Goal: Use online tool/utility

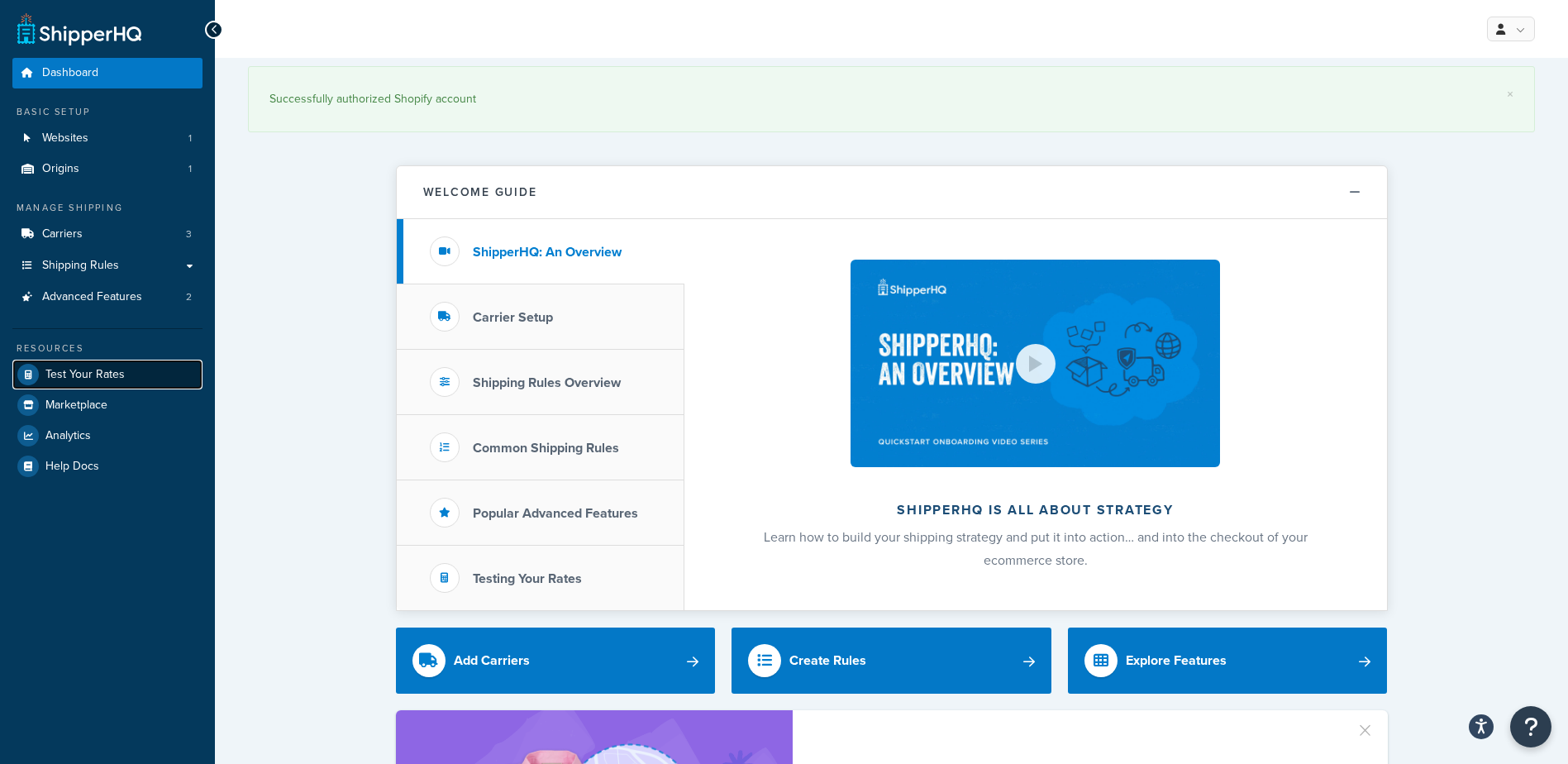
click at [82, 383] on link "Test Your Rates" at bounding box center [108, 374] width 190 height 29
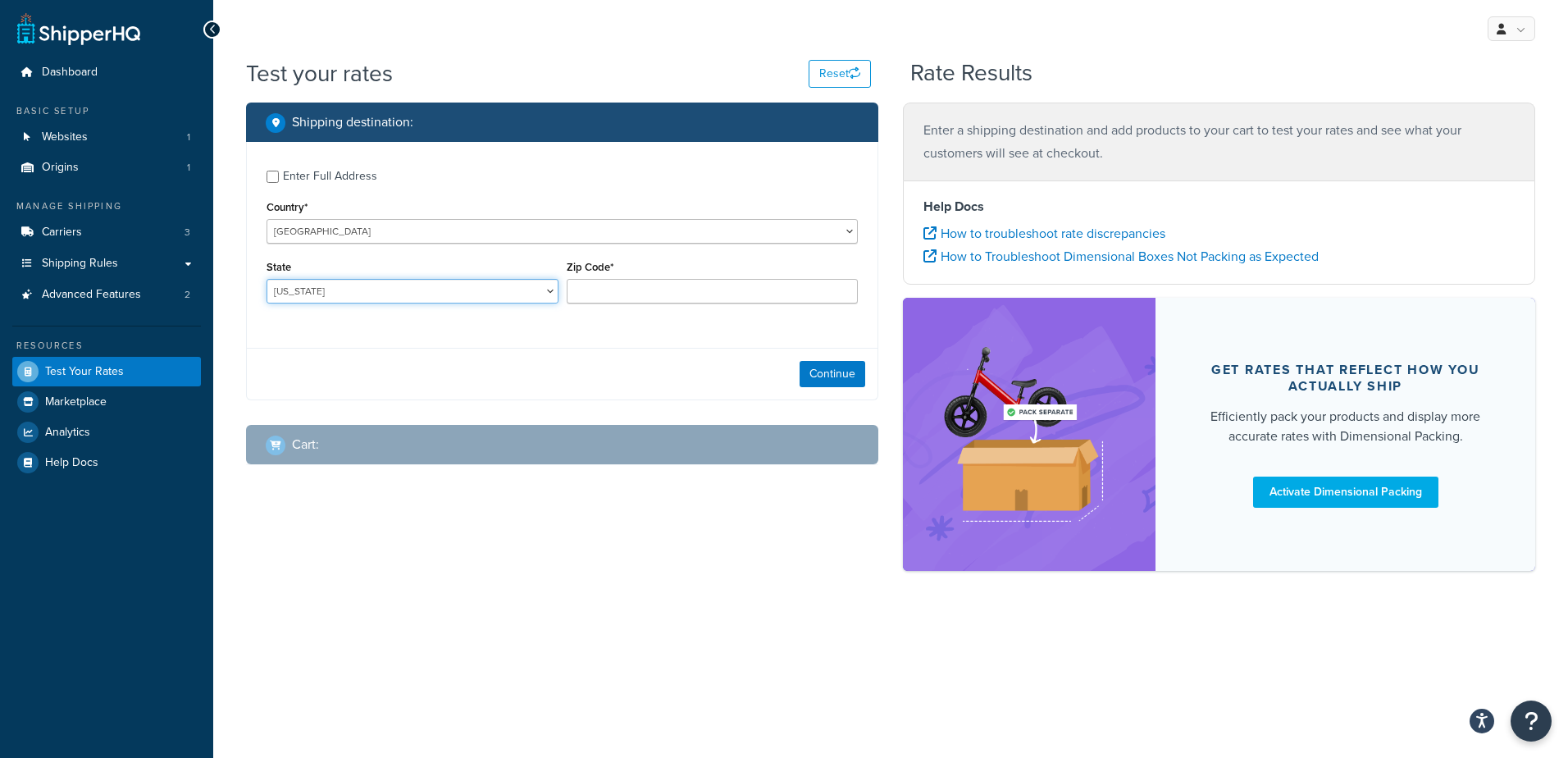
click at [484, 294] on select "[US_STATE] [US_STATE] [US_STATE] [US_STATE] [US_STATE] Armed Forces Americas Ar…" at bounding box center [412, 291] width 292 height 25
click at [546, 231] on select "[GEOGRAPHIC_DATA] [GEOGRAPHIC_DATA] [GEOGRAPHIC_DATA] [GEOGRAPHIC_DATA] [GEOGRA…" at bounding box center [562, 231] width 591 height 25
select select "CA"
click at [266, 219] on select "[GEOGRAPHIC_DATA] [GEOGRAPHIC_DATA] [GEOGRAPHIC_DATA] [GEOGRAPHIC_DATA] [GEOGRA…" at bounding box center [562, 231] width 591 height 25
click at [369, 286] on select "[GEOGRAPHIC_DATA] [GEOGRAPHIC_DATA] [GEOGRAPHIC_DATA] [GEOGRAPHIC_DATA] [GEOGRA…" at bounding box center [412, 291] width 292 height 25
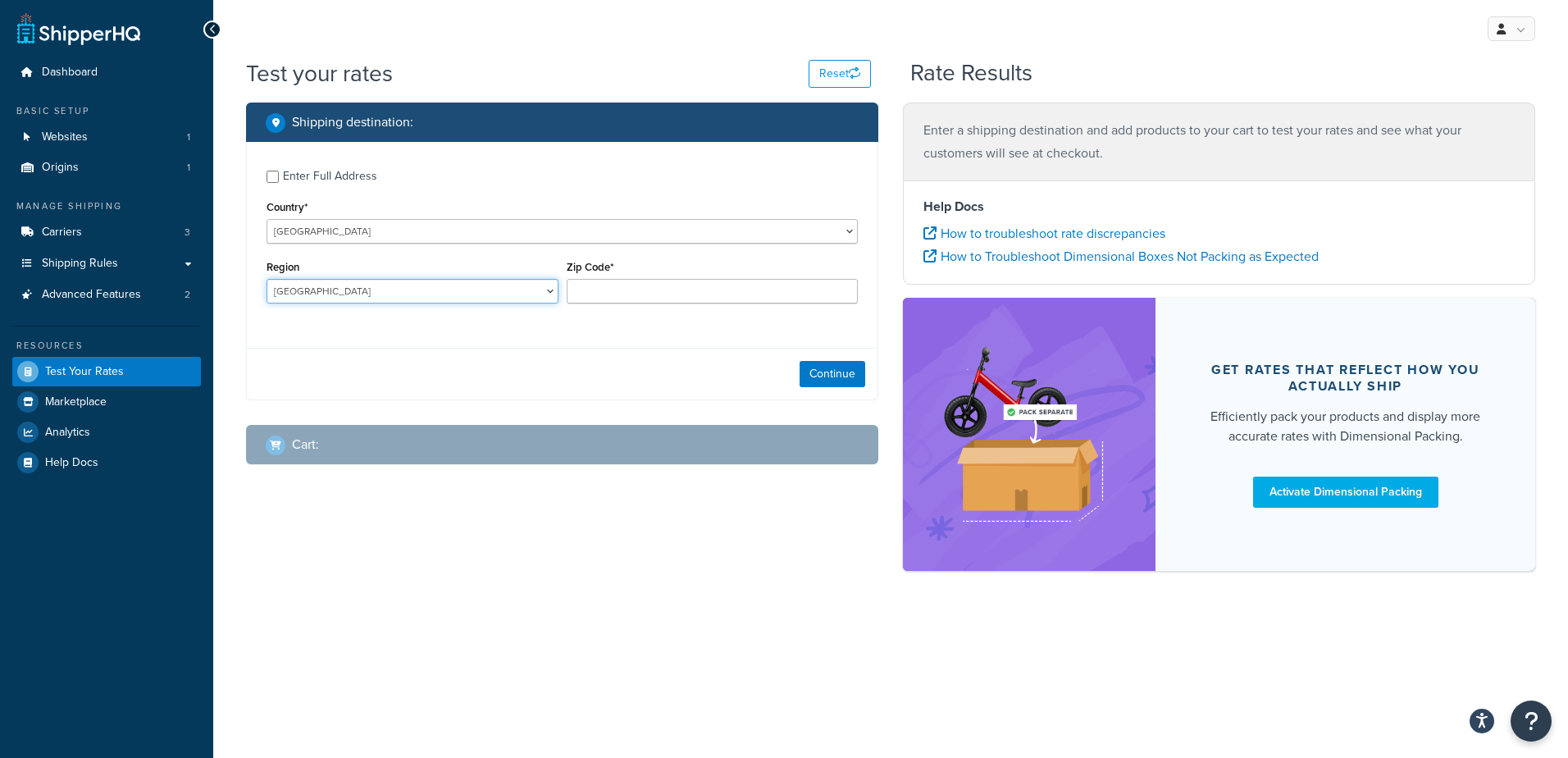
click at [503, 289] on select "[GEOGRAPHIC_DATA] [GEOGRAPHIC_DATA] [GEOGRAPHIC_DATA] [GEOGRAPHIC_DATA] [GEOGRA…" at bounding box center [412, 291] width 292 height 25
select select "SK"
click at [266, 278] on select "[GEOGRAPHIC_DATA] [GEOGRAPHIC_DATA] [GEOGRAPHIC_DATA] [GEOGRAPHIC_DATA] [GEOGRA…" at bounding box center [412, 291] width 292 height 25
click at [668, 296] on input "Zip Code*" at bounding box center [712, 291] width 292 height 25
type input "s0a 2a0"
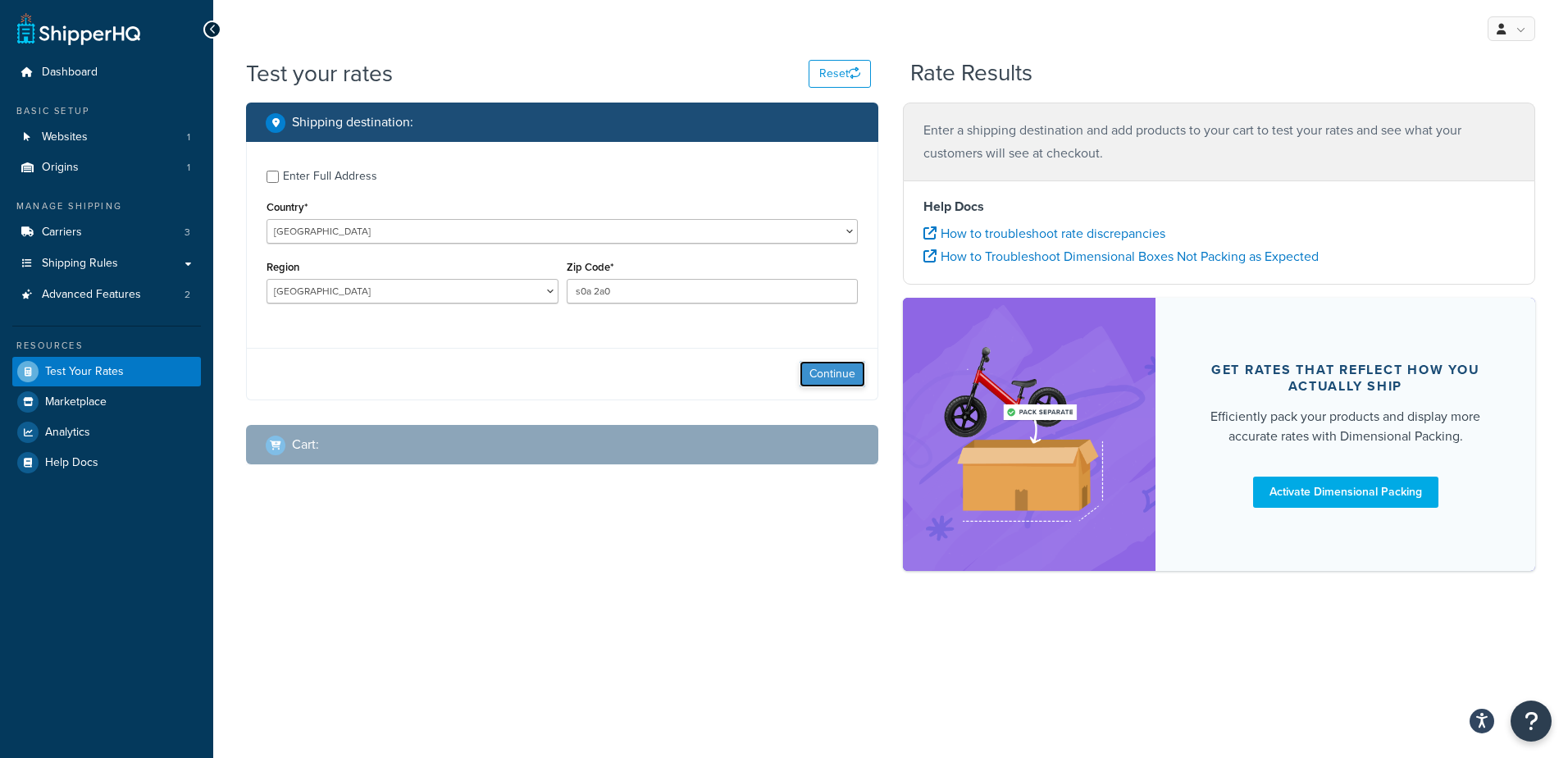
click at [846, 379] on button "Continue" at bounding box center [833, 374] width 66 height 26
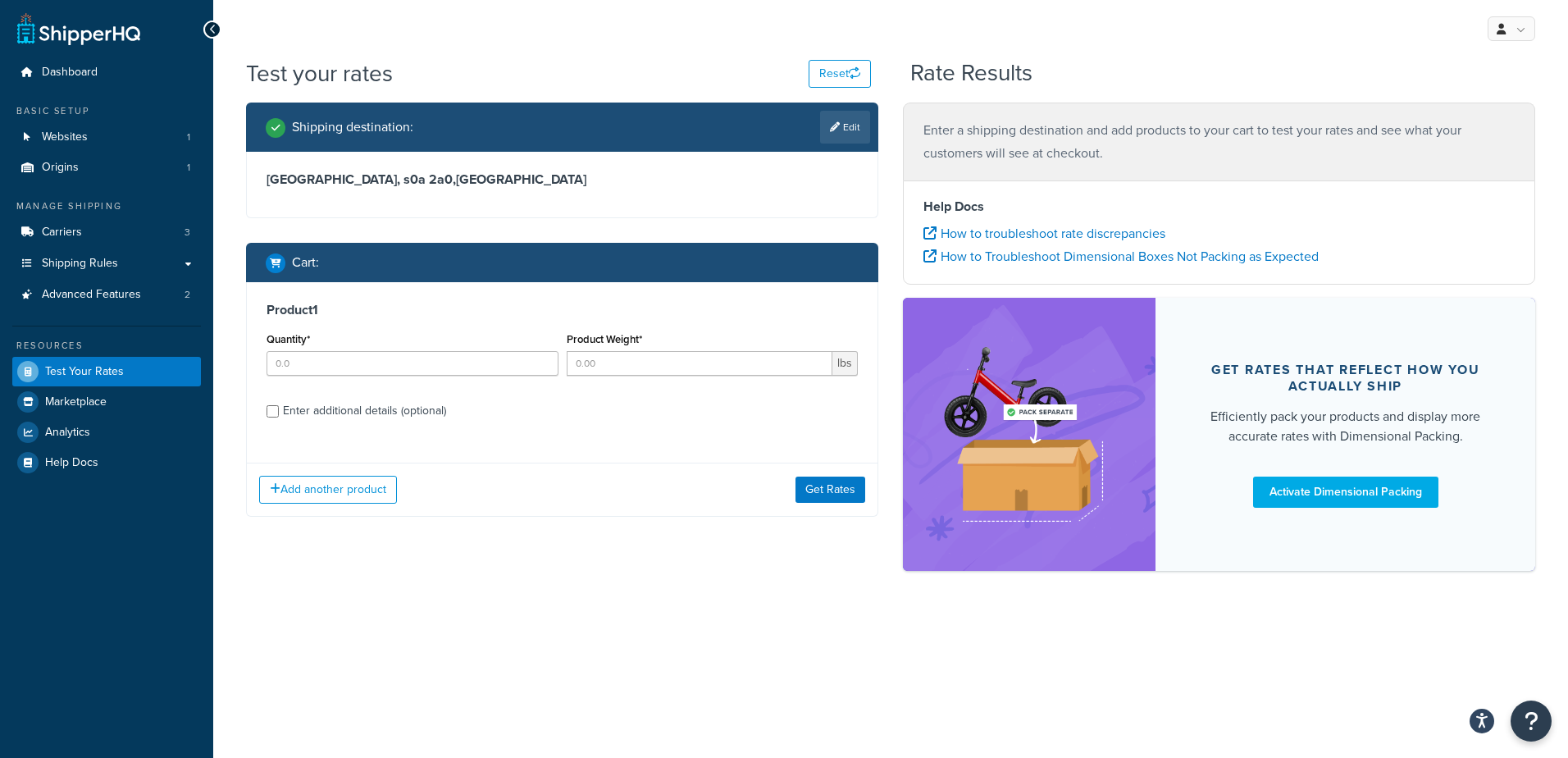
click at [315, 378] on div "Quantity*" at bounding box center [413, 358] width 300 height 59
click at [320, 366] on input "Quantity*" at bounding box center [412, 363] width 292 height 25
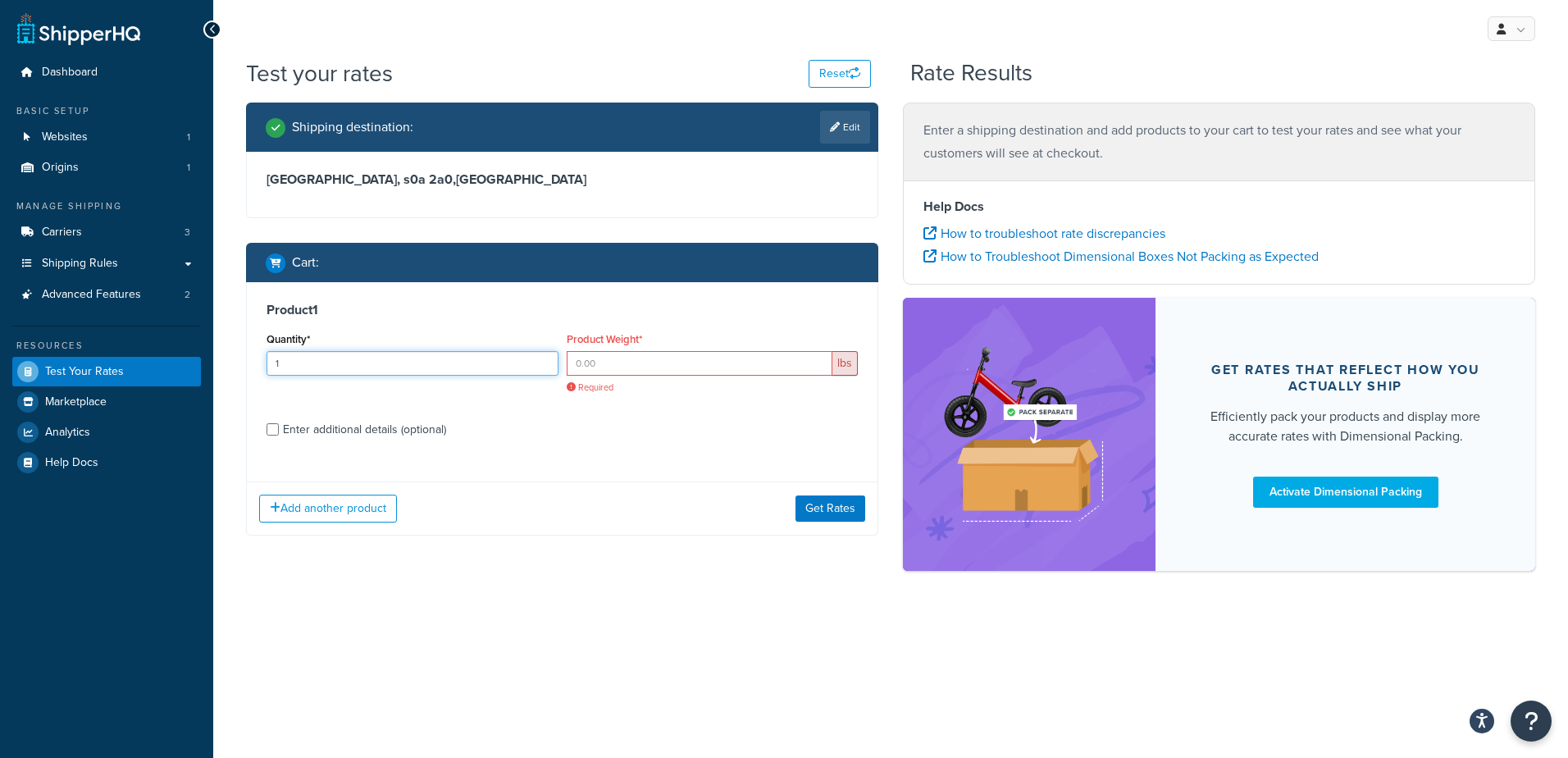
type input "1"
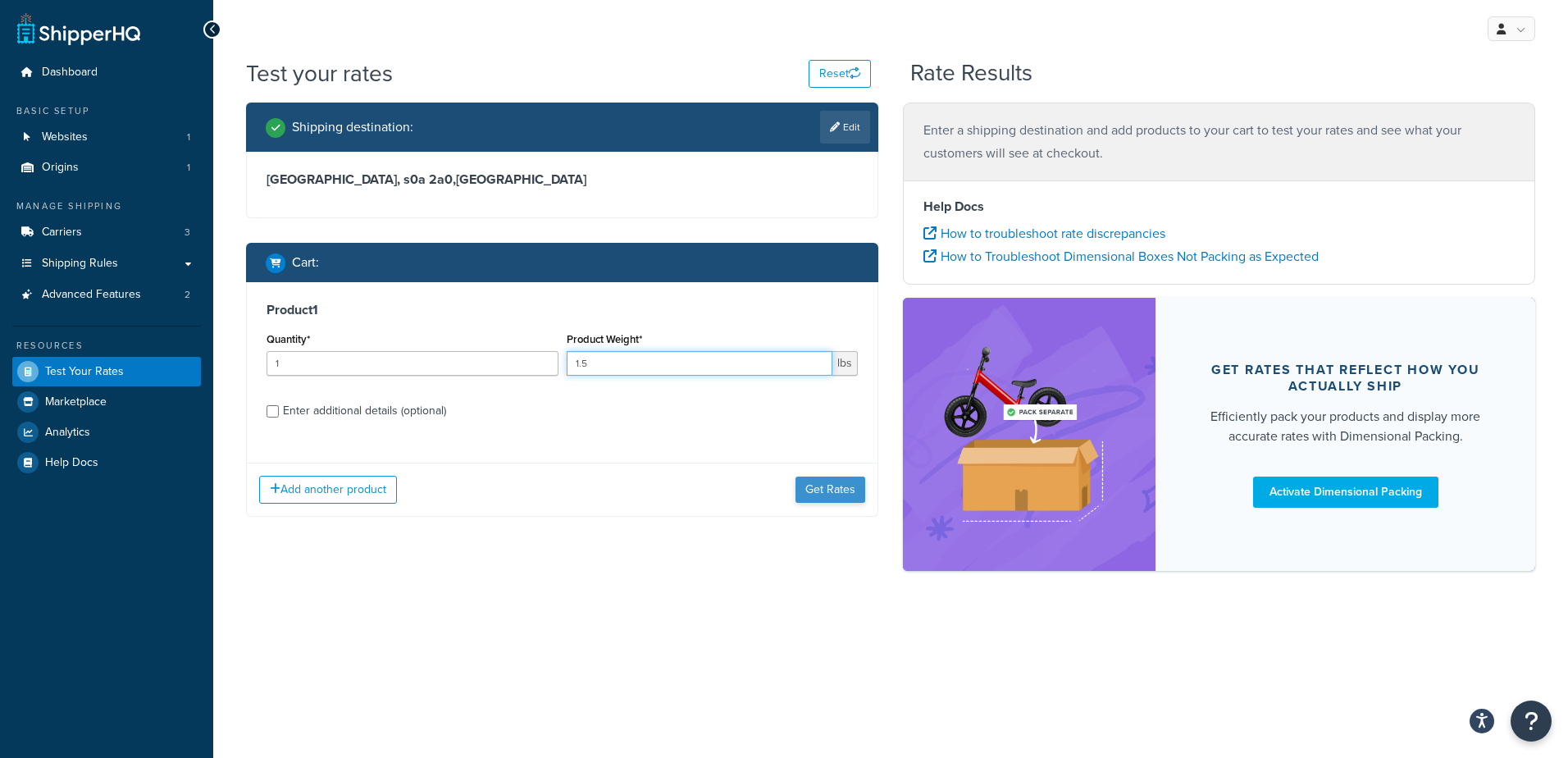
type input "1.5"
click at [821, 483] on button "Get Rates" at bounding box center [831, 490] width 70 height 26
